Goal: Task Accomplishment & Management: Use online tool/utility

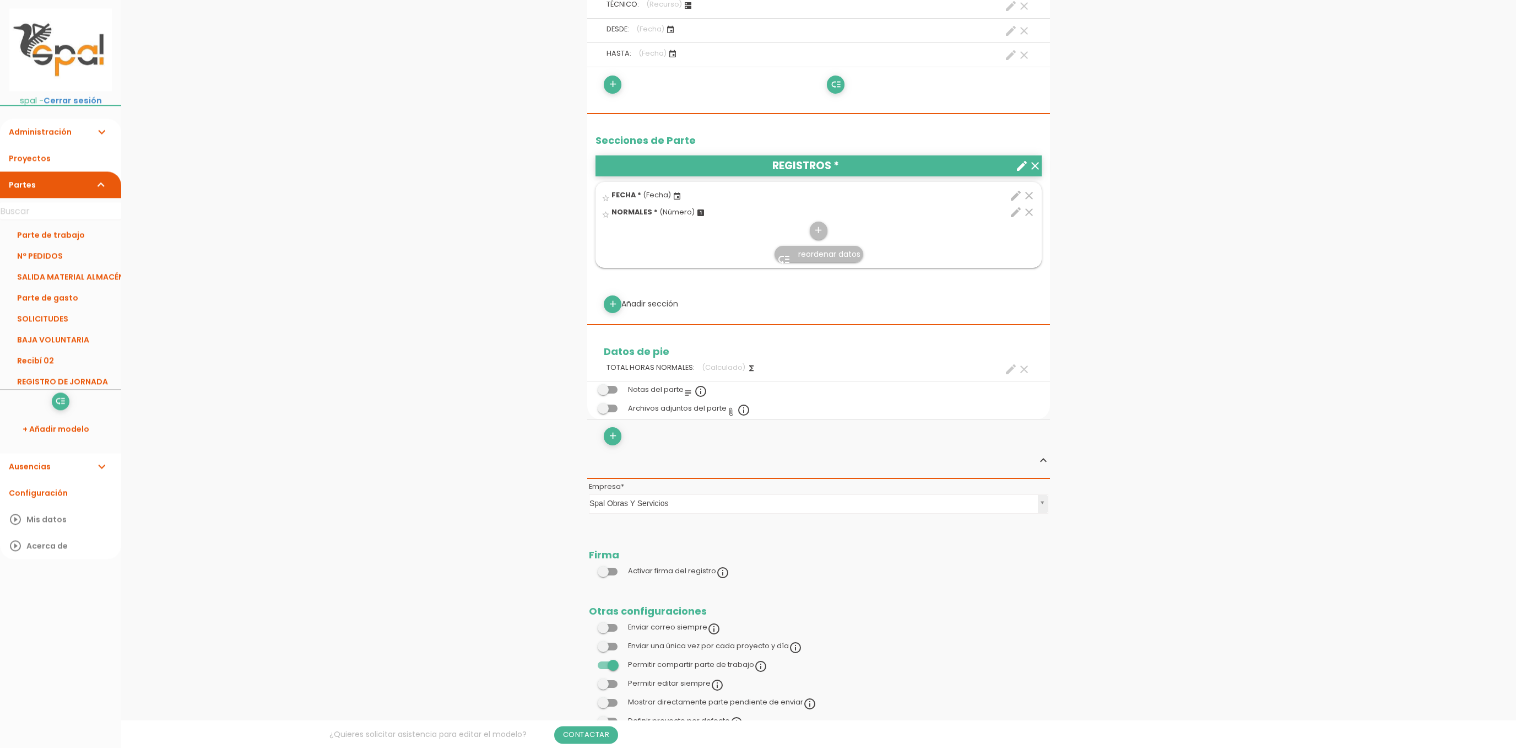
scroll to position [447, 0]
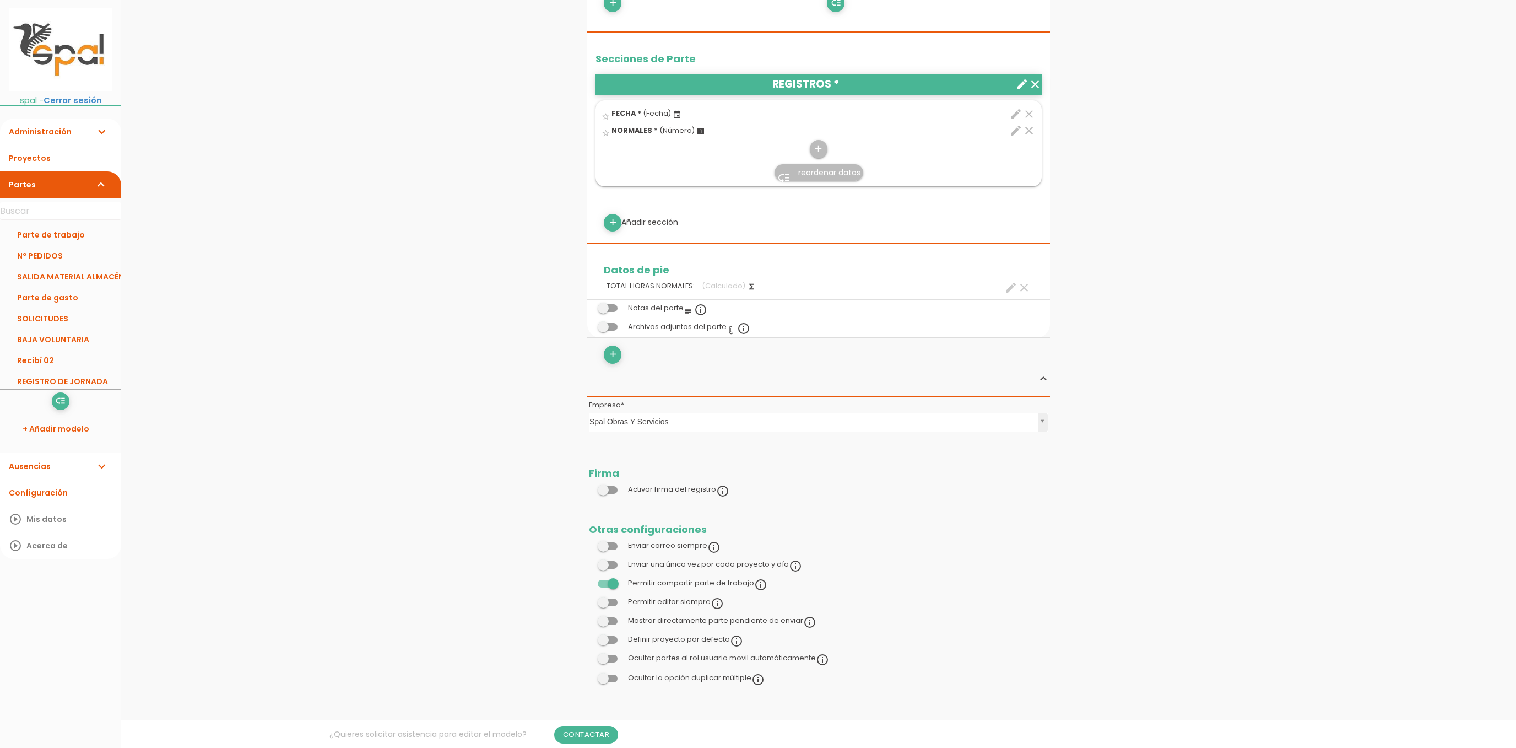
click at [603, 640] on span at bounding box center [608, 640] width 20 height 8
click at [589, 636] on input "checkbox" at bounding box center [589, 636] width 0 height 0
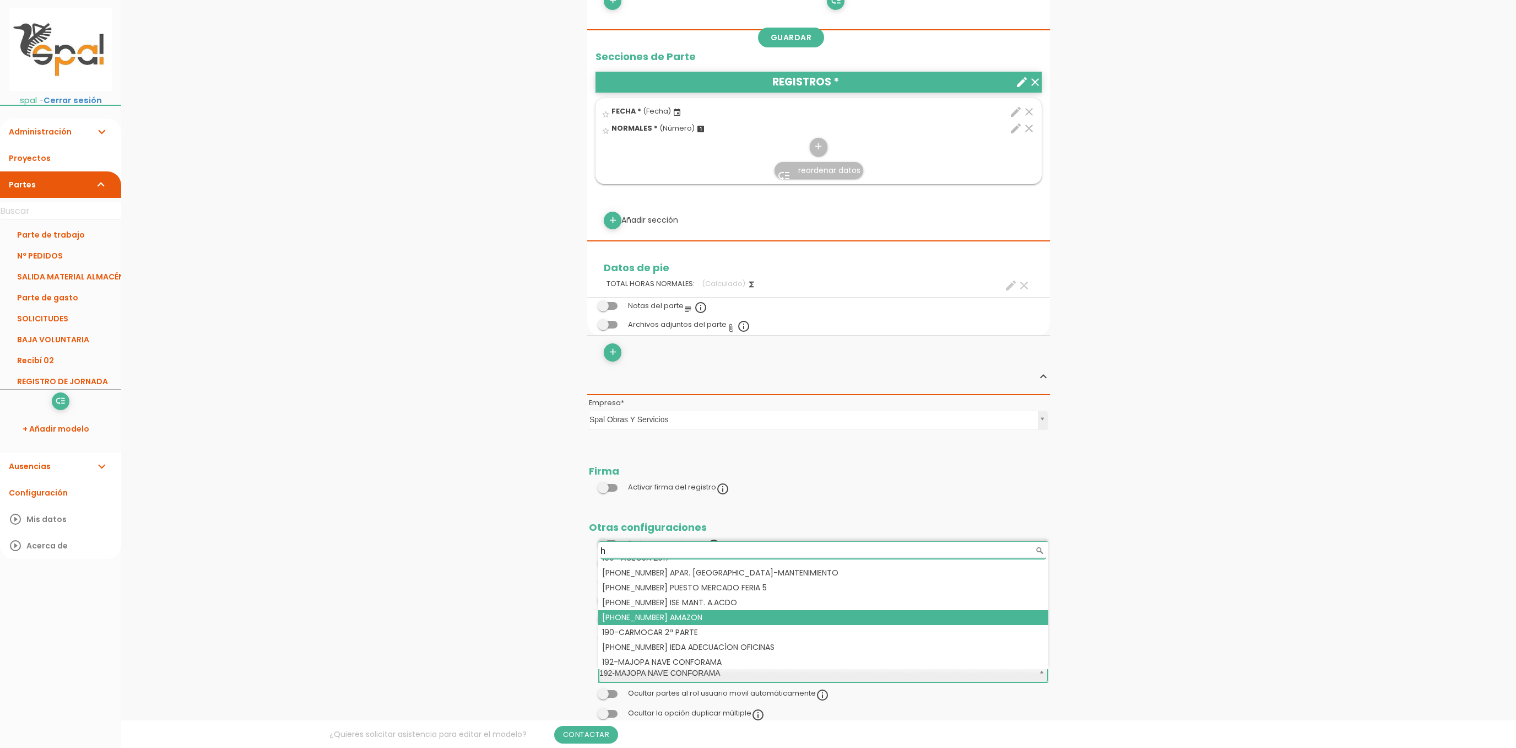
scroll to position [0, 0]
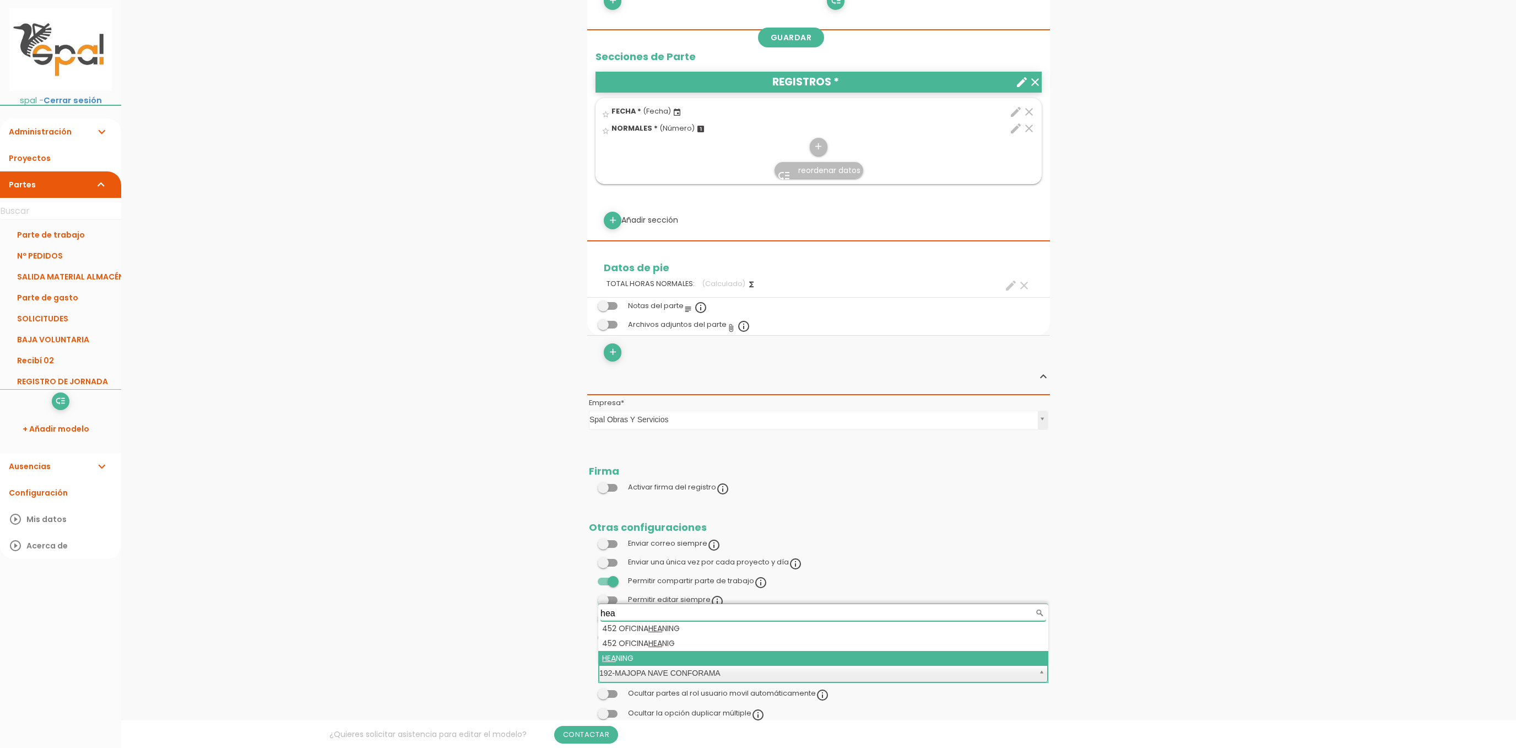
type input "hea"
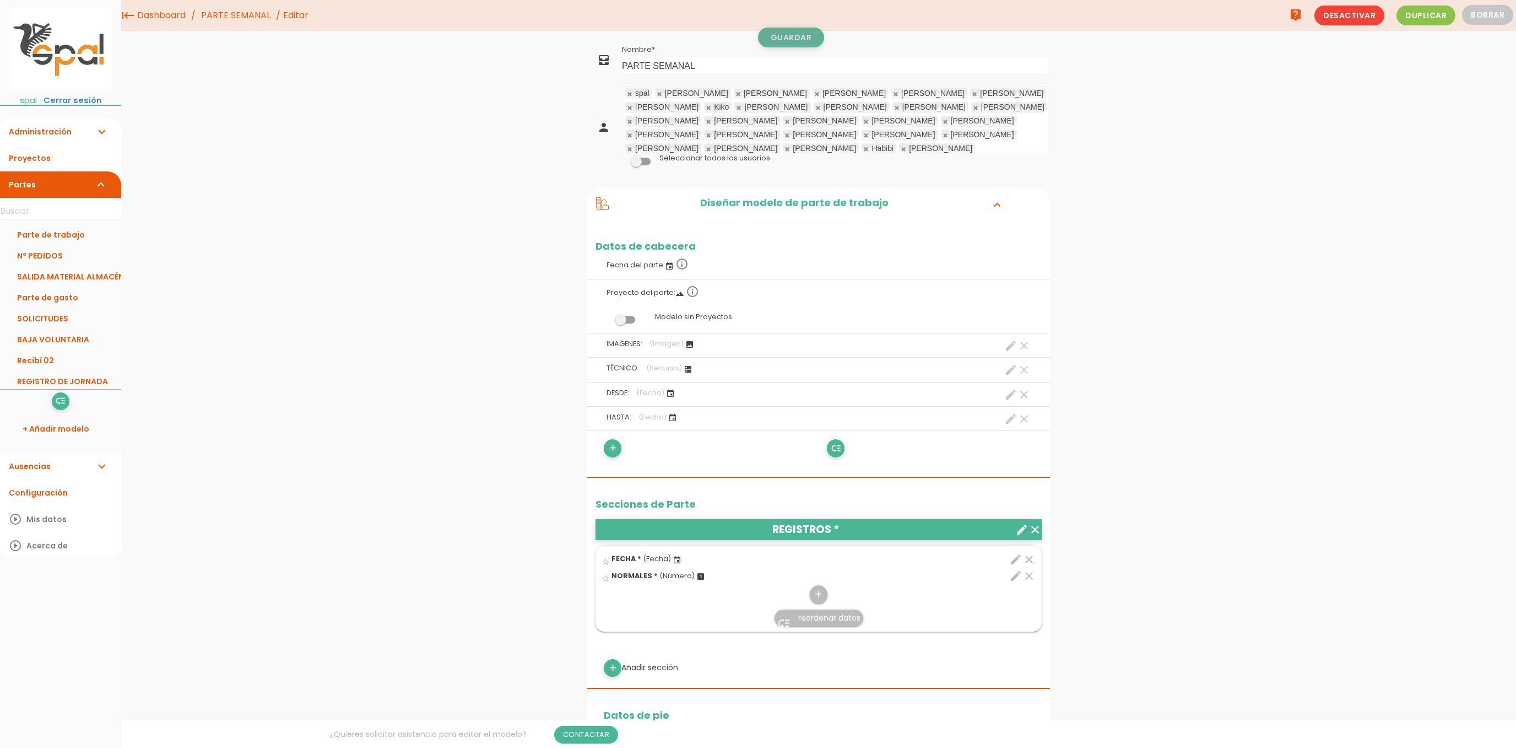
click at [811, 36] on link "Guardar" at bounding box center [791, 38] width 66 height 20
click at [55, 370] on link "PARTE SEMANAL" at bounding box center [60, 372] width 121 height 21
